Goal: Task Accomplishment & Management: Complete application form

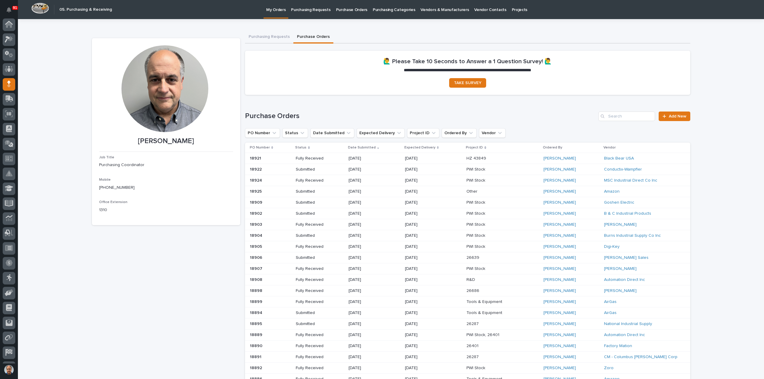
scroll to position [27, 0]
click at [633, 115] on input "Search" at bounding box center [626, 117] width 57 height 10
type input "18871"
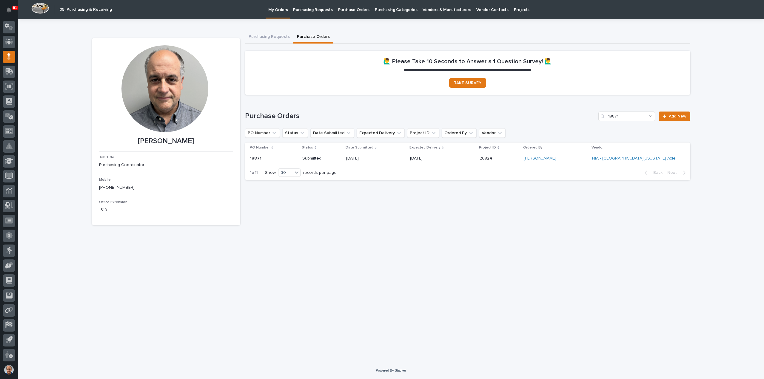
click at [451, 158] on p "[DATE]" at bounding box center [431, 158] width 43 height 5
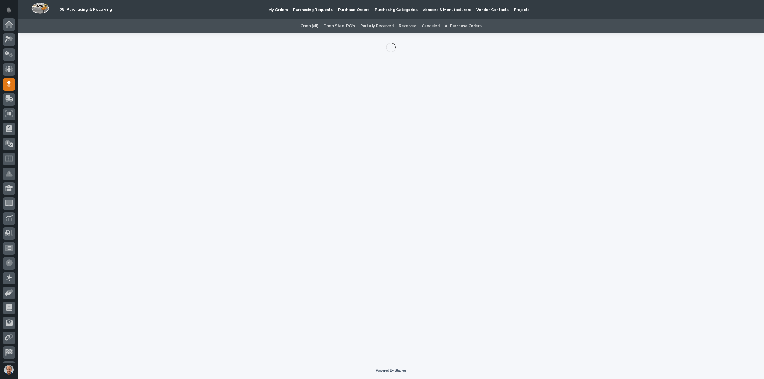
scroll to position [27, 0]
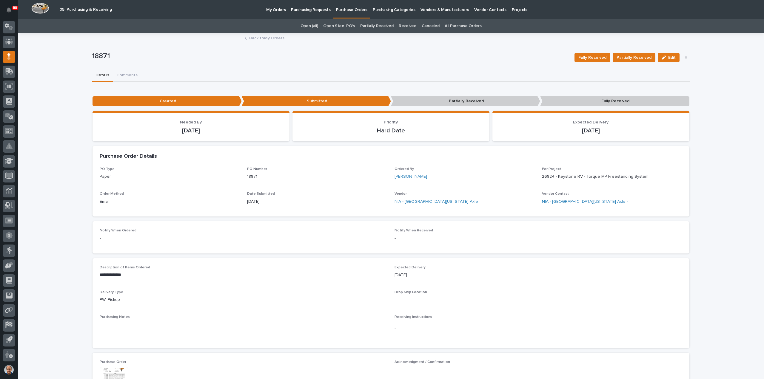
click at [315, 10] on p "Purchasing Requests" at bounding box center [310, 6] width 39 height 13
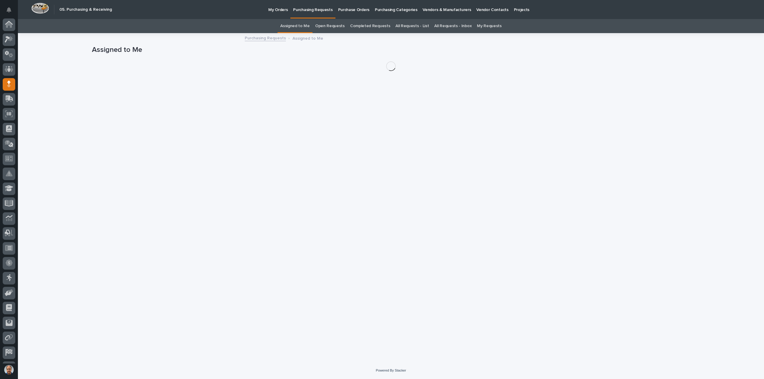
scroll to position [27, 0]
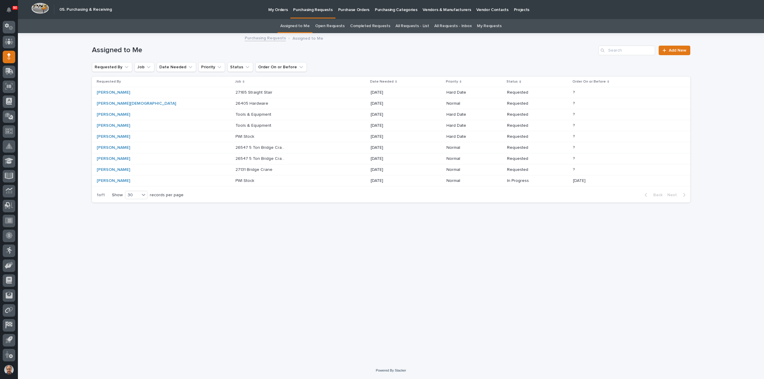
click at [235, 135] on p "PWI Stock" at bounding box center [245, 136] width 20 height 6
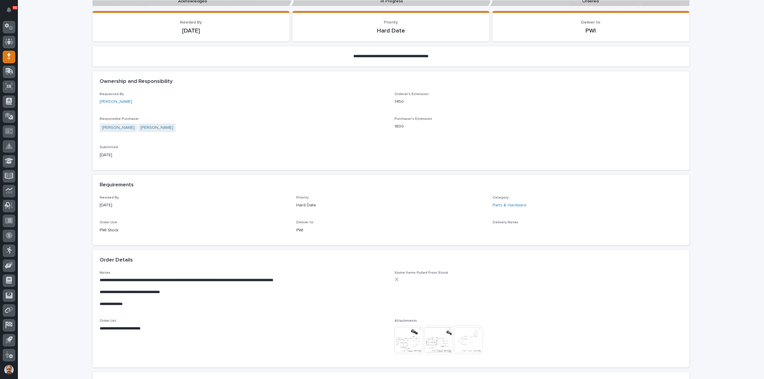
scroll to position [119, 0]
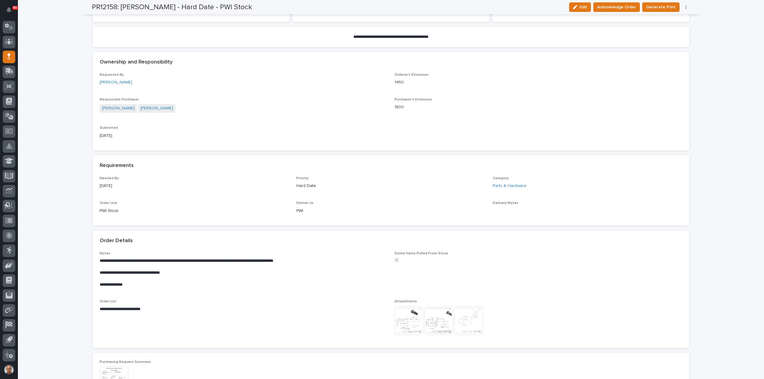
click at [409, 319] on img at bounding box center [408, 320] width 29 height 29
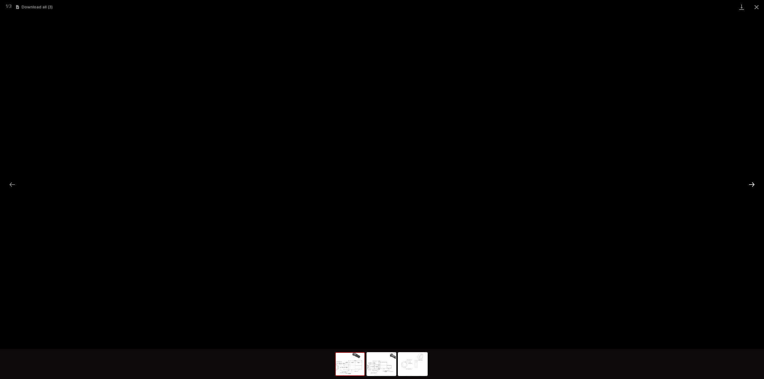
click at [752, 184] on button "Next slide" at bounding box center [751, 185] width 13 height 12
click at [12, 185] on button "Previous slide" at bounding box center [12, 185] width 13 height 12
click at [753, 183] on button "Next slide" at bounding box center [751, 185] width 13 height 12
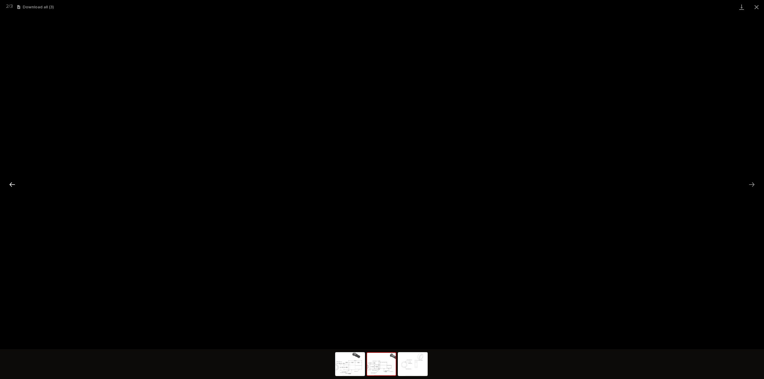
click at [12, 184] on button "Previous slide" at bounding box center [12, 185] width 13 height 12
click at [752, 185] on button "Next slide" at bounding box center [751, 185] width 13 height 12
click at [13, 182] on button "Previous slide" at bounding box center [12, 185] width 13 height 12
click at [753, 185] on button "Next slide" at bounding box center [751, 185] width 13 height 12
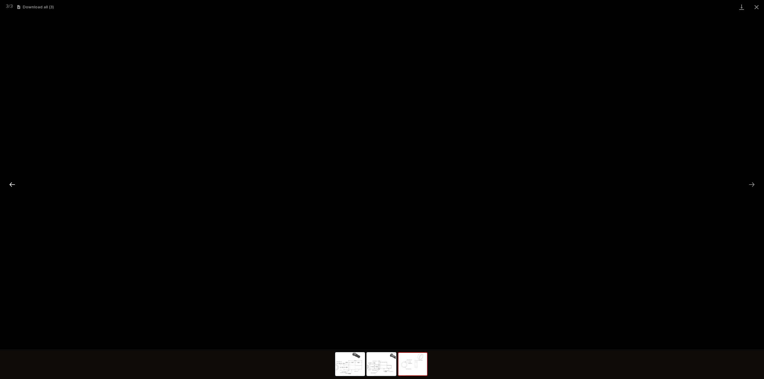
click at [10, 184] on button "Previous slide" at bounding box center [12, 185] width 13 height 12
click at [406, 365] on img at bounding box center [412, 364] width 29 height 23
click at [756, 8] on button "Close gallery" at bounding box center [756, 7] width 15 height 14
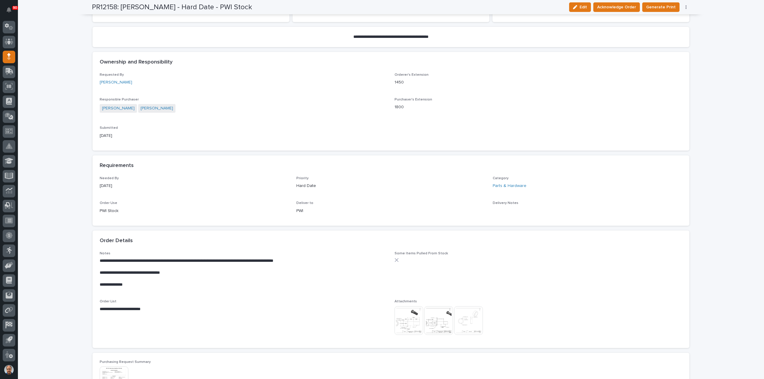
click at [410, 319] on img at bounding box center [408, 320] width 29 height 29
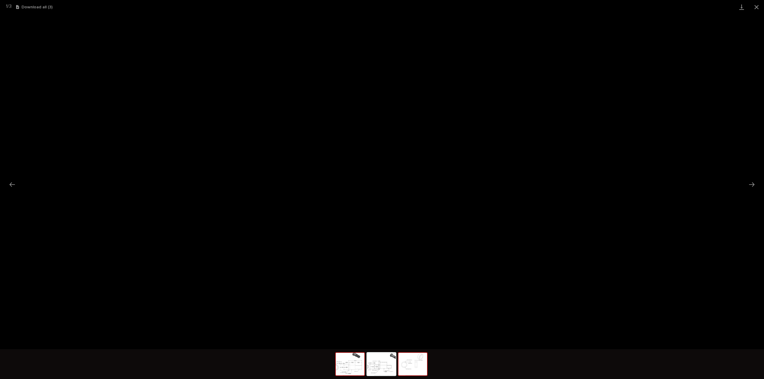
click at [414, 365] on img at bounding box center [412, 364] width 29 height 23
click at [14, 183] on button "Previous slide" at bounding box center [12, 185] width 13 height 12
click at [9, 183] on button "Previous slide" at bounding box center [12, 185] width 13 height 12
click at [751, 183] on button "Next slide" at bounding box center [751, 185] width 13 height 12
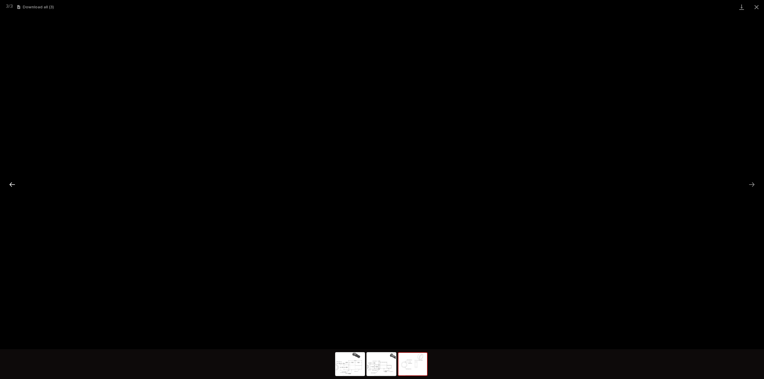
click at [15, 181] on button "Previous slide" at bounding box center [12, 185] width 13 height 12
click at [755, 6] on button "Close gallery" at bounding box center [756, 7] width 15 height 14
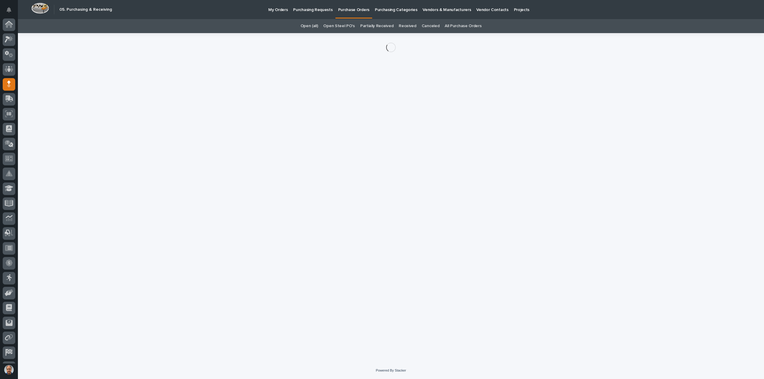
scroll to position [27, 0]
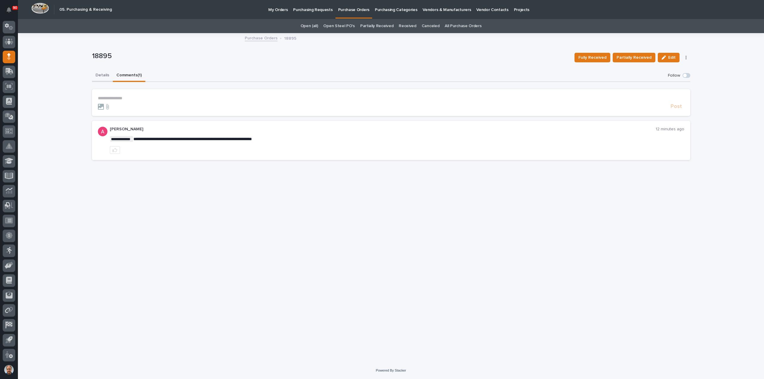
click at [99, 76] on button "Details" at bounding box center [102, 75] width 21 height 13
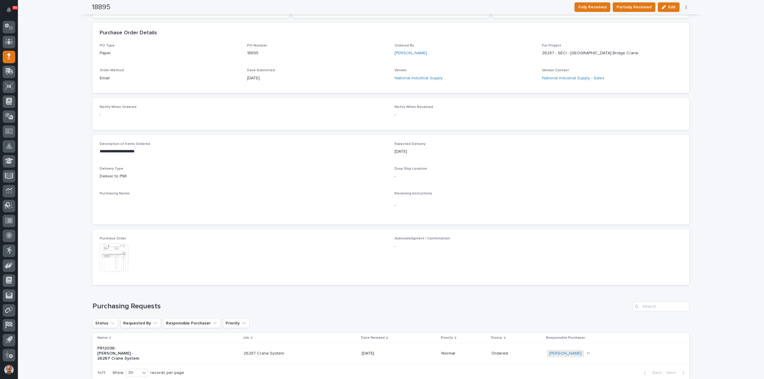
scroll to position [149, 0]
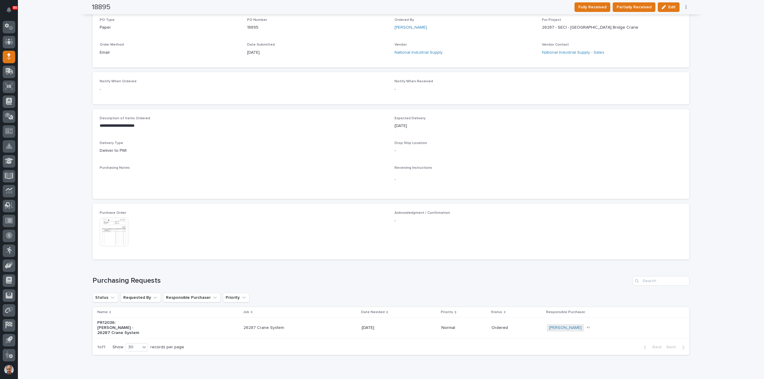
click at [107, 229] on img at bounding box center [114, 232] width 29 height 29
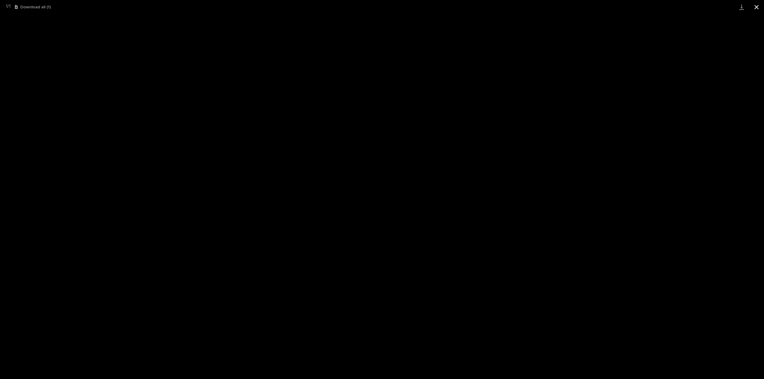
click at [755, 7] on button "Close gallery" at bounding box center [756, 7] width 15 height 14
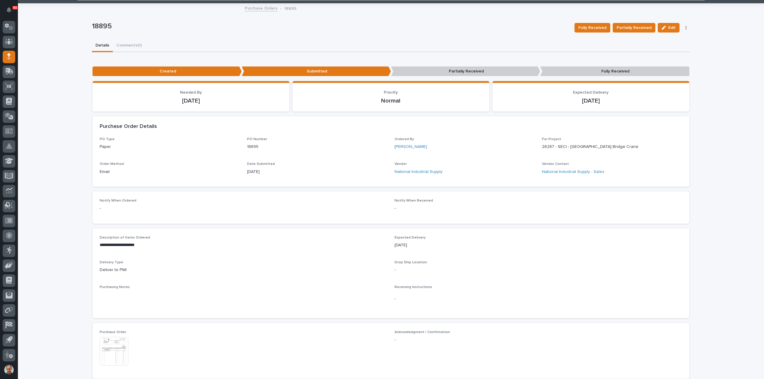
scroll to position [0, 0]
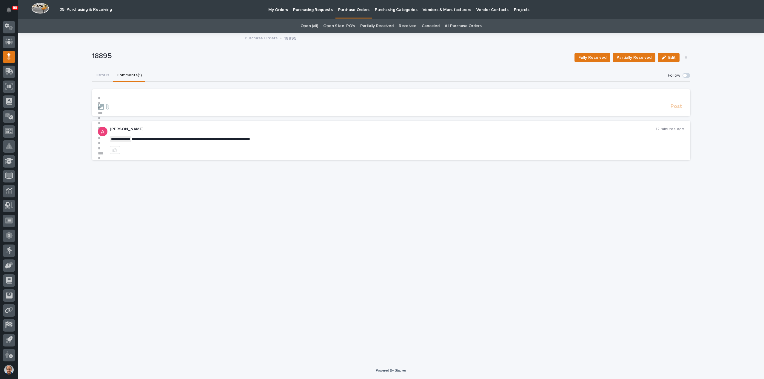
click at [125, 74] on button "Comments (1)" at bounding box center [129, 75] width 33 height 13
click at [107, 96] on p "**********" at bounding box center [391, 98] width 586 height 5
click at [676, 110] on span "Post" at bounding box center [675, 109] width 11 height 7
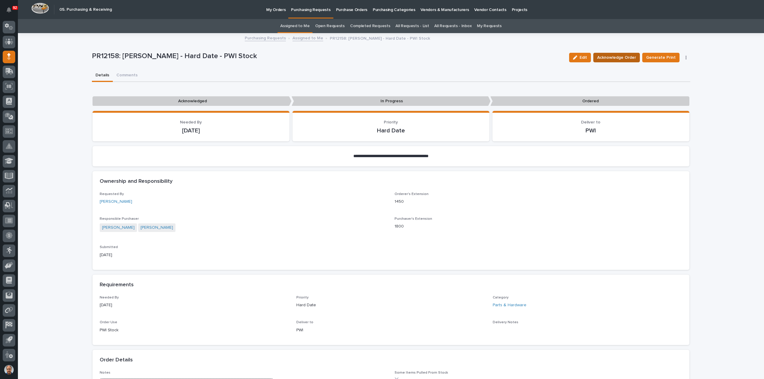
click at [611, 56] on span "Acknowledge Order" at bounding box center [616, 57] width 39 height 7
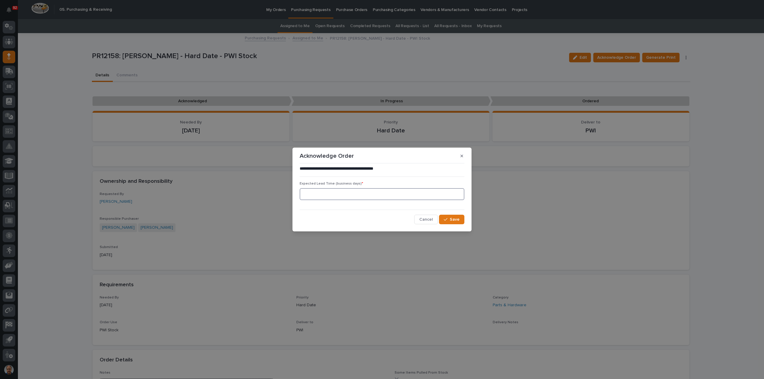
click at [348, 194] on input at bounding box center [381, 194] width 165 height 12
type input "15"
click at [449, 222] on div "button" at bounding box center [446, 219] width 6 height 4
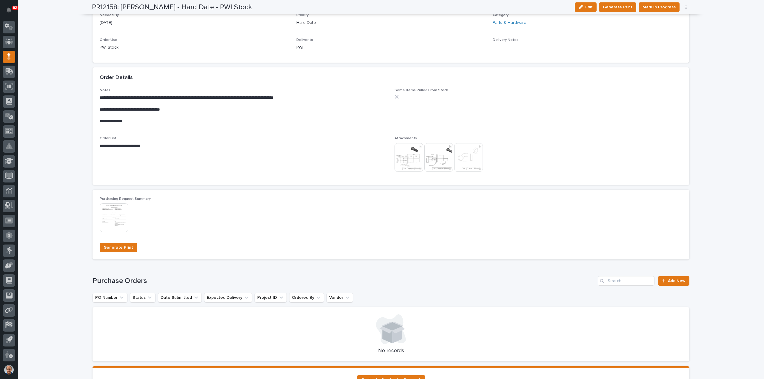
scroll to position [358, 0]
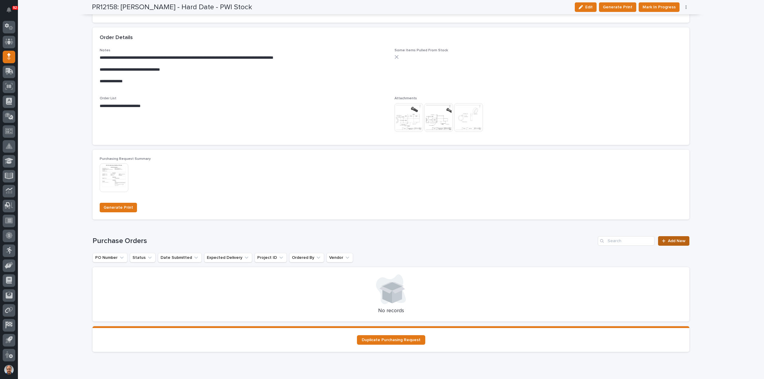
click at [677, 240] on span "Add New" at bounding box center [676, 241] width 18 height 4
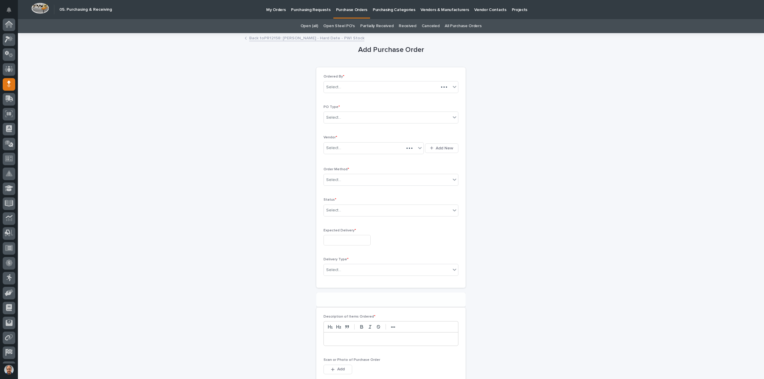
scroll to position [27, 0]
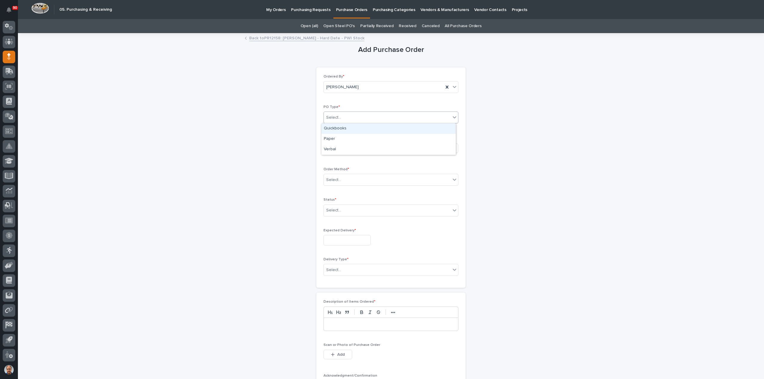
click at [355, 117] on div "Select..." at bounding box center [387, 118] width 127 height 10
click at [341, 140] on div "Paper" at bounding box center [388, 139] width 134 height 10
click at [343, 144] on div "Select..." at bounding box center [370, 148] width 92 height 10
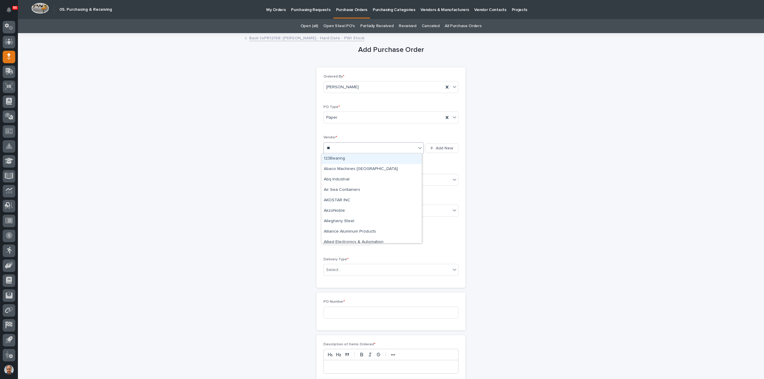
type input "***"
click at [349, 155] on div "NIA - [GEOGRAPHIC_DATA][US_STATE] Axle" at bounding box center [371, 159] width 100 height 10
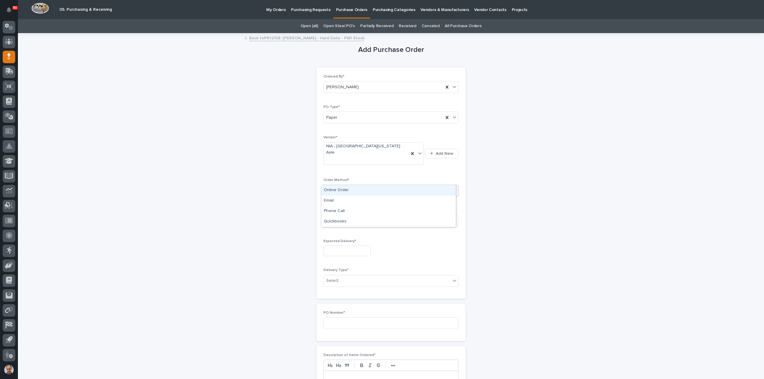
click at [352, 186] on div "Select..." at bounding box center [387, 191] width 127 height 10
click at [336, 198] on div "Email" at bounding box center [388, 201] width 134 height 10
drag, startPoint x: 344, startPoint y: 207, endPoint x: 351, endPoint y: 207, distance: 6.3
click at [347, 217] on div "Select..." at bounding box center [387, 222] width 127 height 10
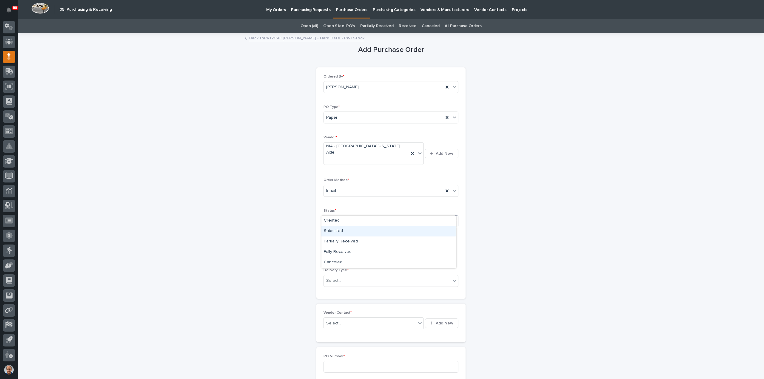
click at [338, 227] on div "Submitted" at bounding box center [388, 231] width 134 height 10
click at [344, 246] on input "text" at bounding box center [346, 251] width 47 height 10
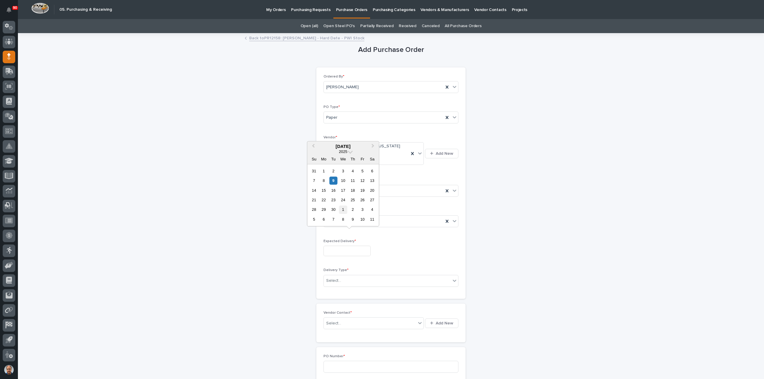
click at [344, 210] on div "1" at bounding box center [343, 210] width 8 height 8
type input "**********"
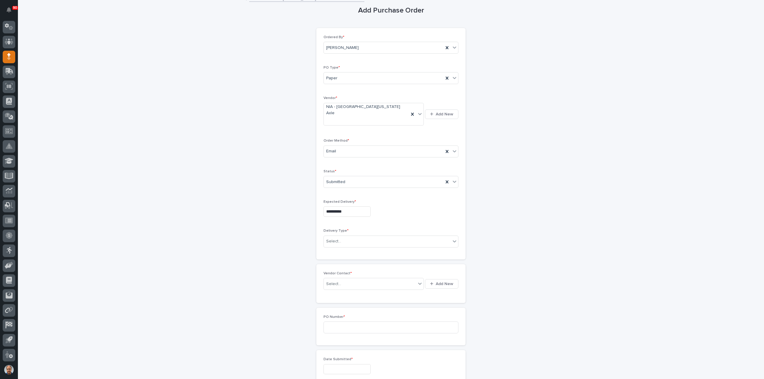
scroll to position [89, 0]
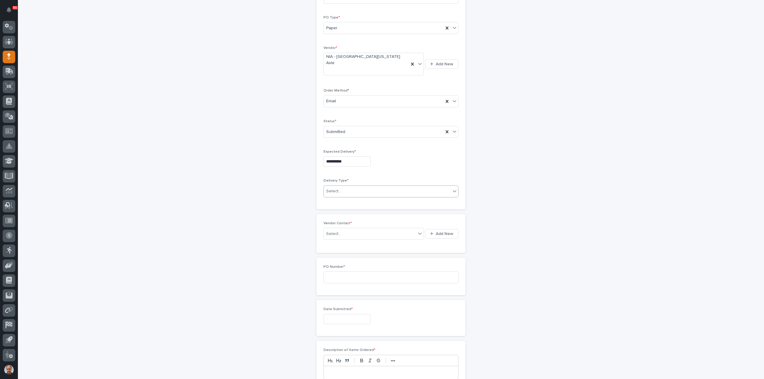
click at [351, 186] on div "Select..." at bounding box center [387, 191] width 127 height 10
click at [344, 200] on div "PWI Pickup" at bounding box center [388, 201] width 134 height 10
drag, startPoint x: 343, startPoint y: 221, endPoint x: 349, endPoint y: 221, distance: 6.0
click at [345, 229] on div "Select..." at bounding box center [364, 234] width 80 height 10
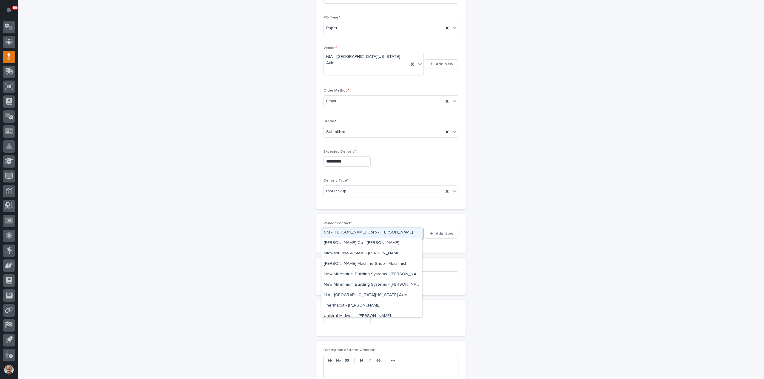
type input "***"
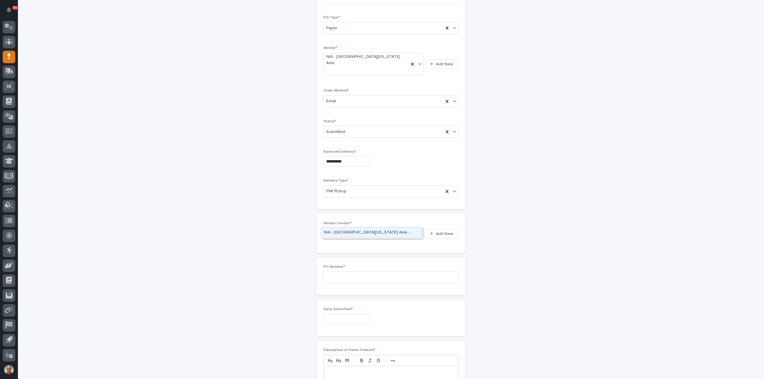
click at [357, 229] on div "NIA - [GEOGRAPHIC_DATA][US_STATE] Axle -" at bounding box center [371, 233] width 100 height 10
click at [358, 282] on input at bounding box center [390, 288] width 135 height 12
type input "18928"
click at [337, 325] on input "text" at bounding box center [346, 330] width 47 height 10
click at [333, 248] on div "9" at bounding box center [333, 248] width 8 height 8
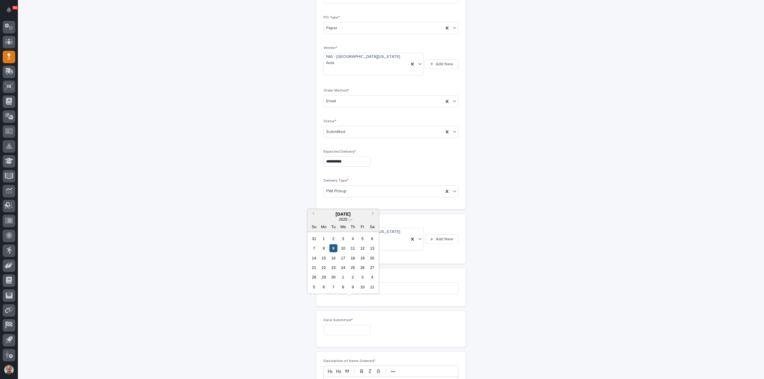
type input "**********"
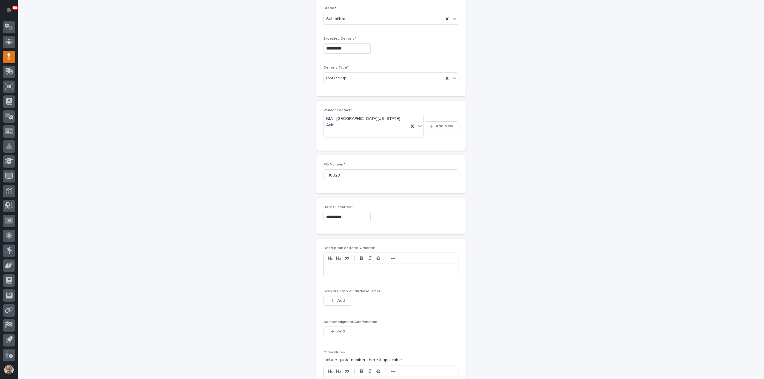
scroll to position [239, 0]
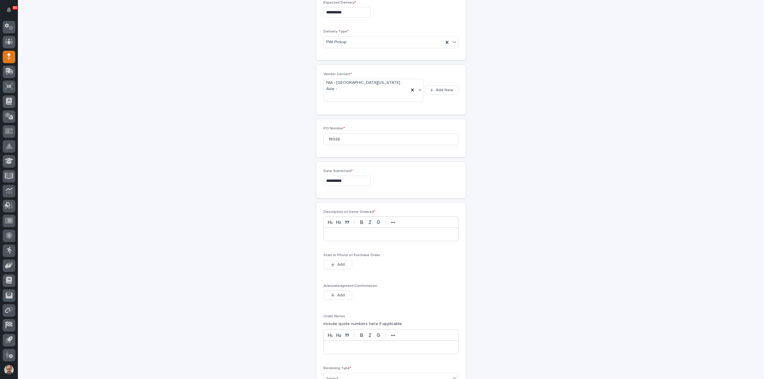
click at [339, 231] on p at bounding box center [390, 234] width 125 height 6
click at [341, 260] on button "Add" at bounding box center [337, 265] width 29 height 10
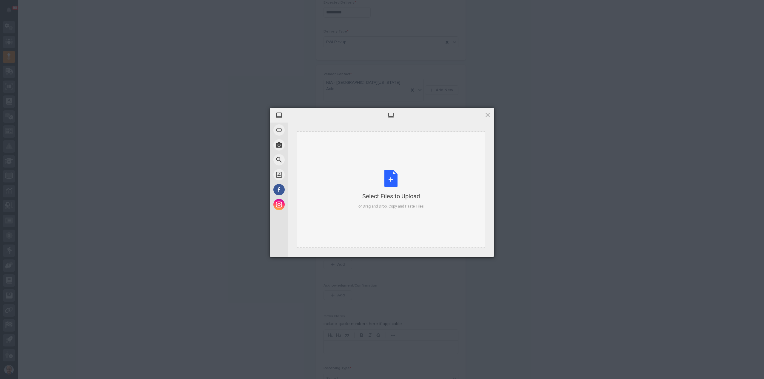
click at [392, 178] on div "Select Files to Upload or Drag and Drop, Copy and Paste Files" at bounding box center [390, 190] width 65 height 40
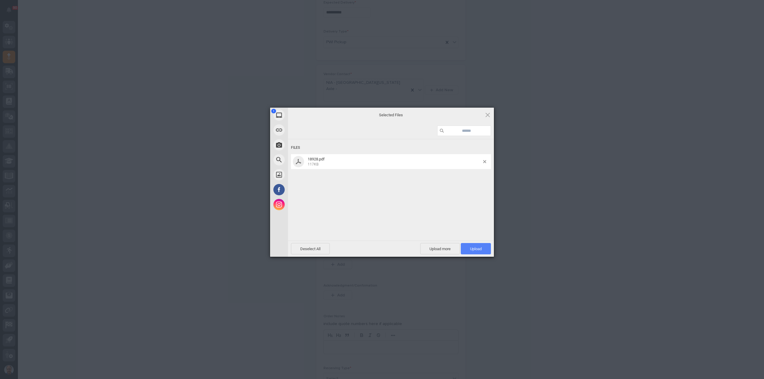
click at [481, 245] on span "Upload 1" at bounding box center [475, 248] width 30 height 11
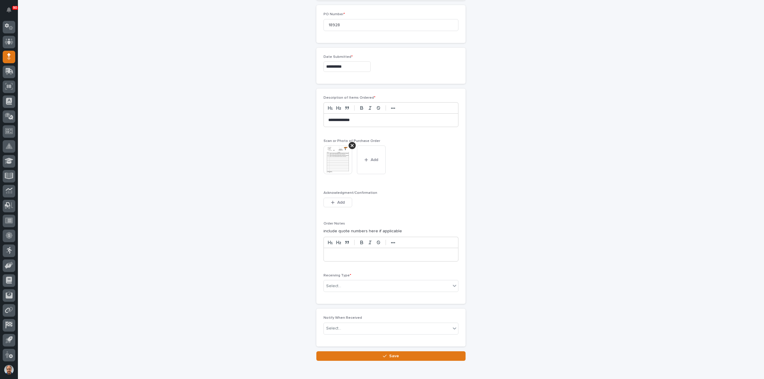
scroll to position [357, 0]
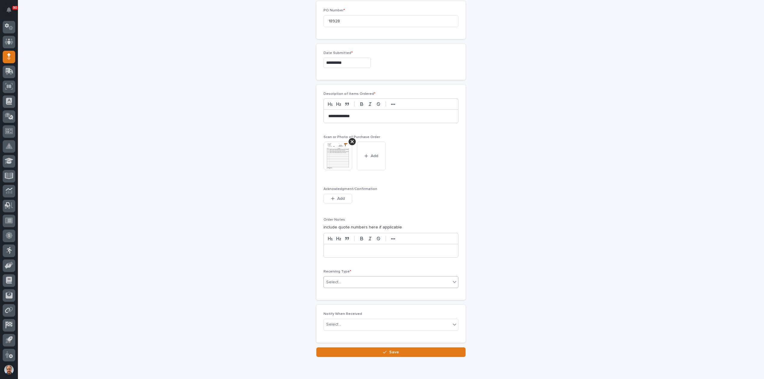
click at [363, 277] on div "Select..." at bounding box center [387, 282] width 127 height 10
click at [350, 298] on div "Deliver to" at bounding box center [388, 301] width 134 height 10
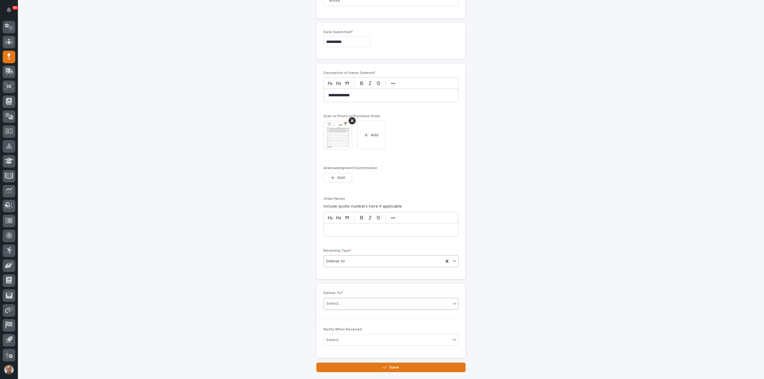
scroll to position [378, 0]
click at [354, 299] on div "Select..." at bounding box center [387, 304] width 127 height 10
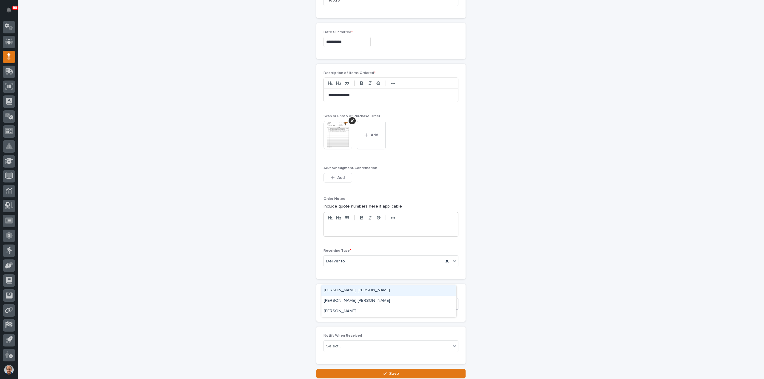
type input "****"
click at [354, 302] on div "[PERSON_NAME] [PERSON_NAME]" at bounding box center [388, 301] width 134 height 10
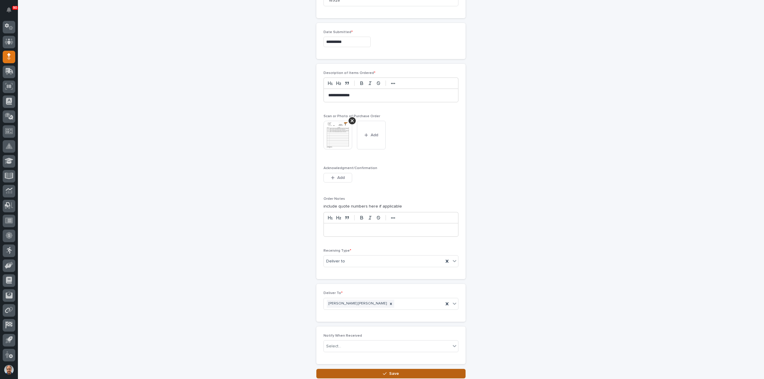
click at [389, 371] on span "Save" at bounding box center [394, 373] width 10 height 5
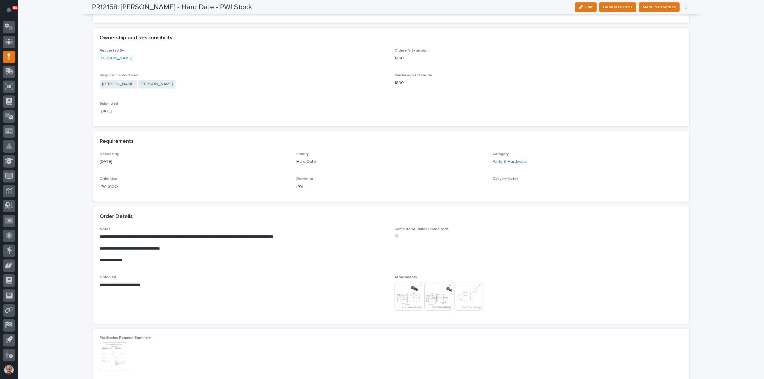
scroll to position [268, 0]
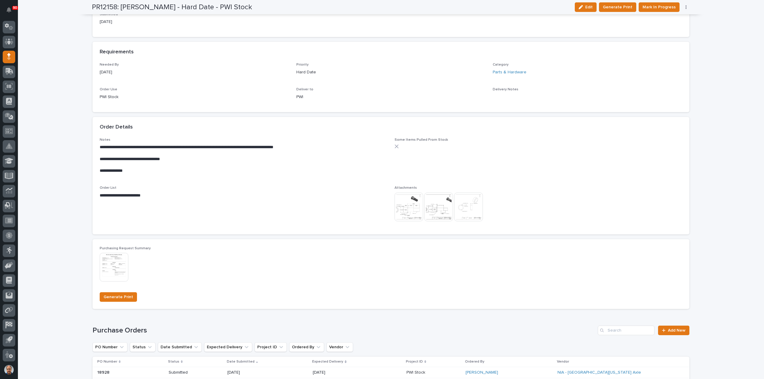
click at [407, 208] on img at bounding box center [408, 207] width 29 height 29
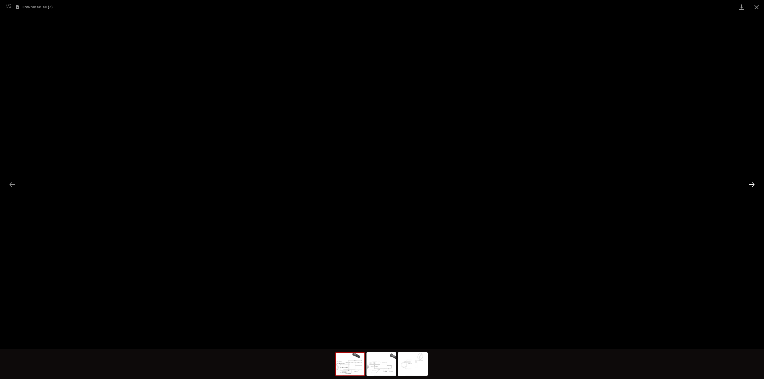
click at [749, 185] on button "Next slide" at bounding box center [751, 185] width 13 height 12
click at [13, 182] on button "Previous slide" at bounding box center [12, 185] width 13 height 12
click at [749, 183] on button "Next slide" at bounding box center [751, 185] width 13 height 12
